Goal: Task Accomplishment & Management: Manage account settings

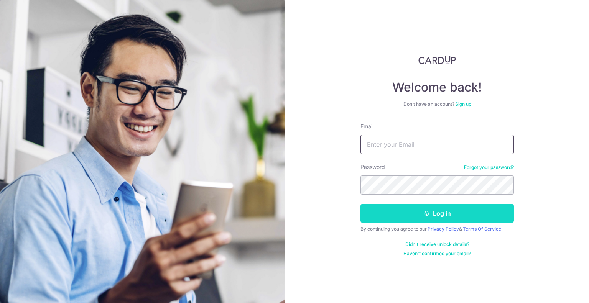
type input "[EMAIL_ADDRESS][DOMAIN_NAME]"
click at [419, 213] on button "Log in" at bounding box center [436, 213] width 153 height 19
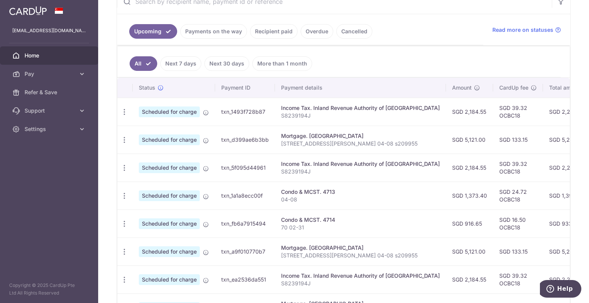
scroll to position [161, 0]
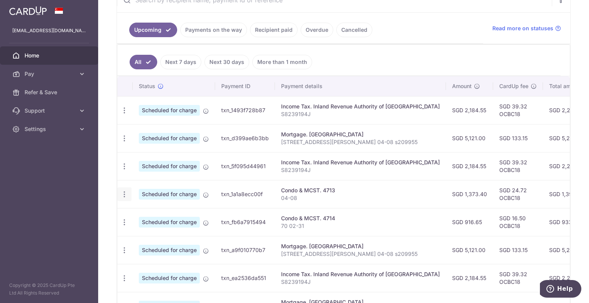
click at [122, 194] on icon "button" at bounding box center [124, 194] width 8 height 8
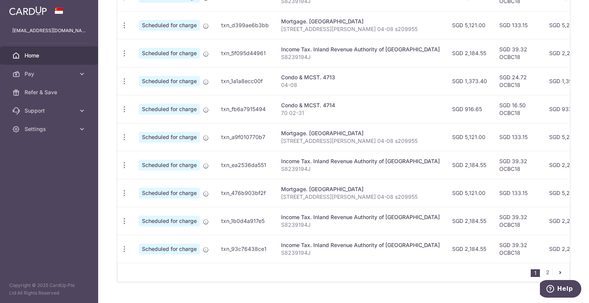
scroll to position [277, 0]
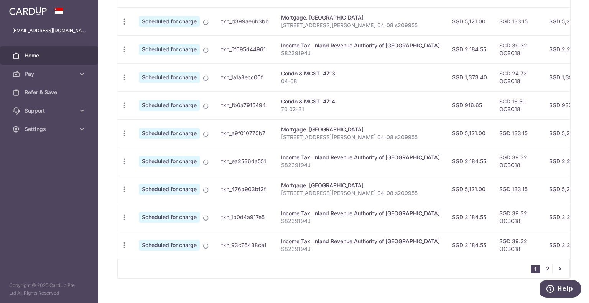
click at [545, 269] on link "2" at bounding box center [547, 268] width 9 height 9
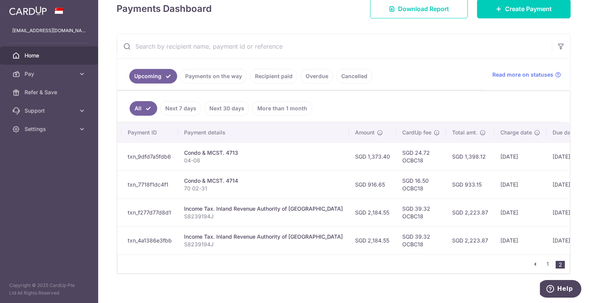
scroll to position [0, 0]
